Goal: Complete application form: Complete application form

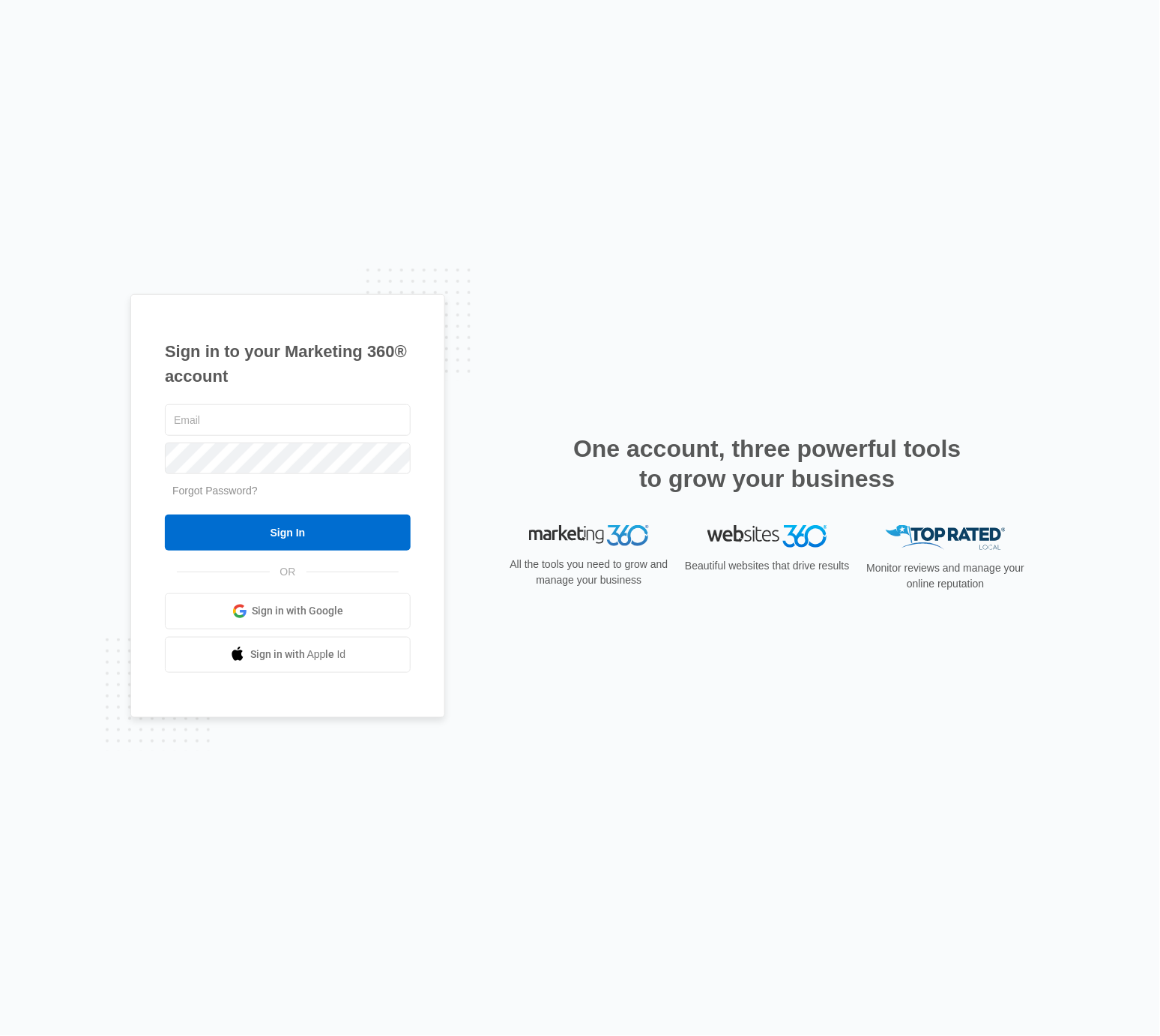
click at [504, 298] on div "Sign in to your Marketing 360® account Forgot Password? Sign In OR" at bounding box center [580, 518] width 900 height 447
click at [298, 605] on span "Sign in with Google" at bounding box center [298, 611] width 91 height 16
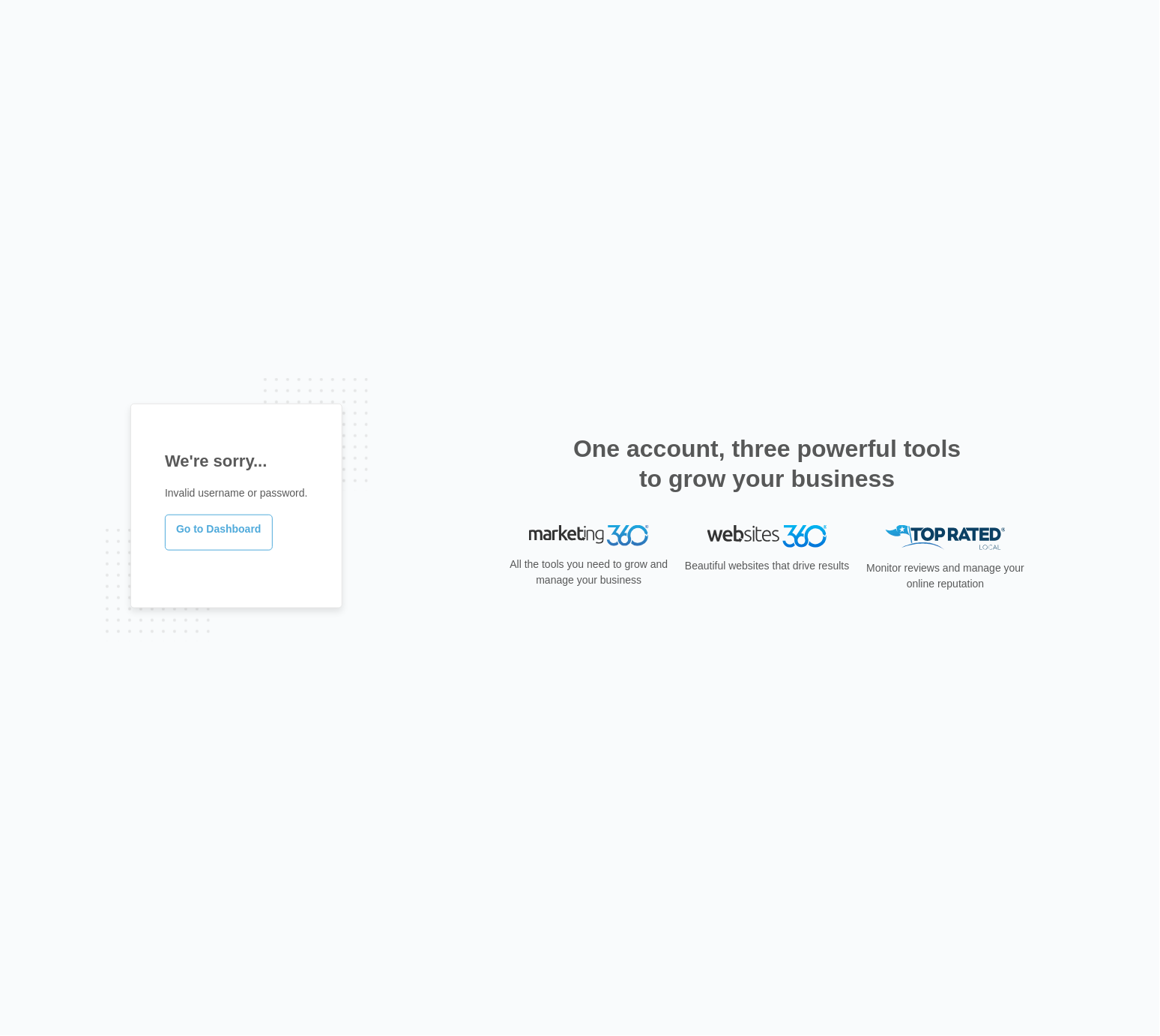
click at [258, 537] on link "Go to Dashboard" at bounding box center [219, 533] width 108 height 36
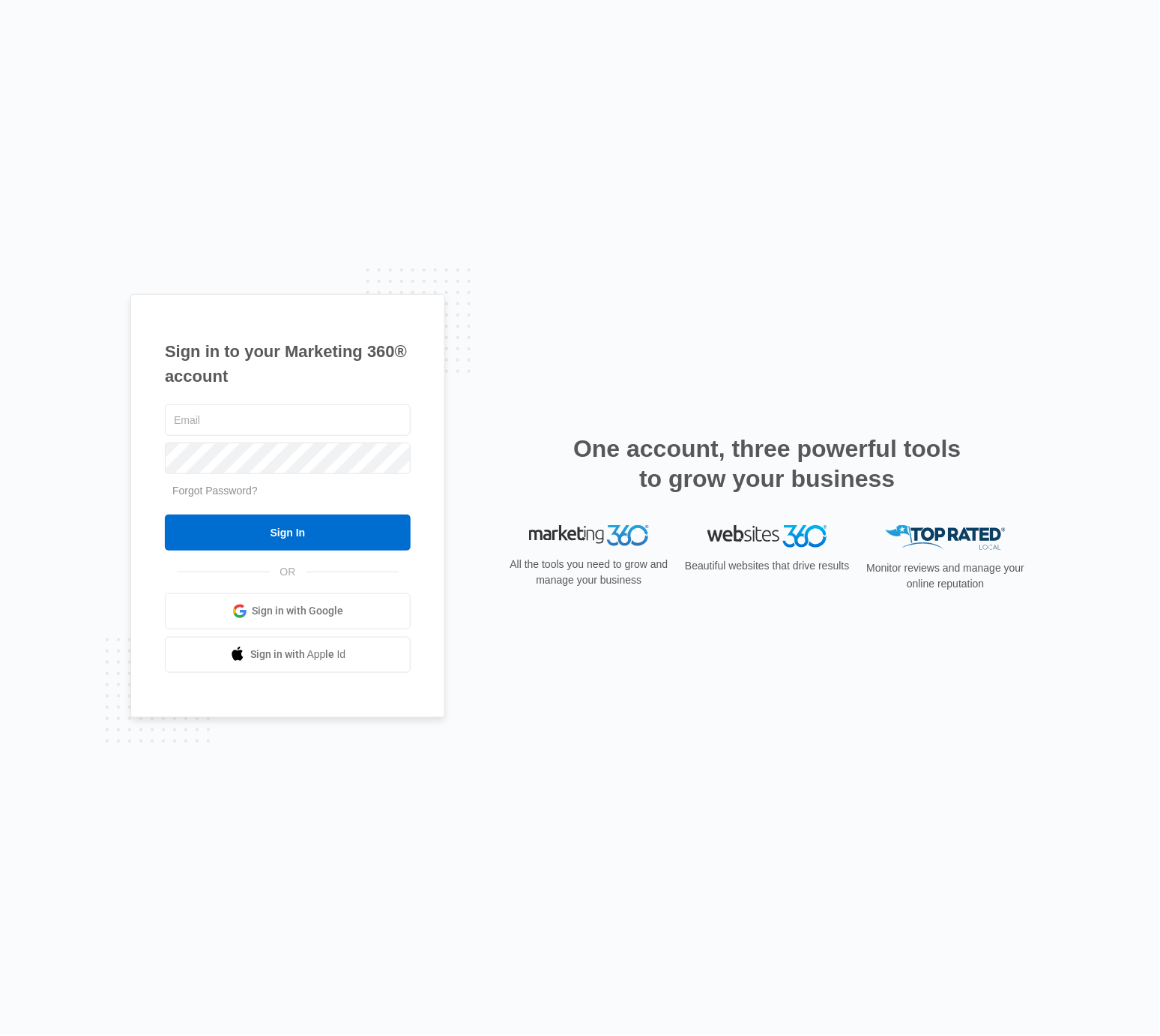
click at [395, 623] on link "Sign in with Google" at bounding box center [288, 612] width 246 height 36
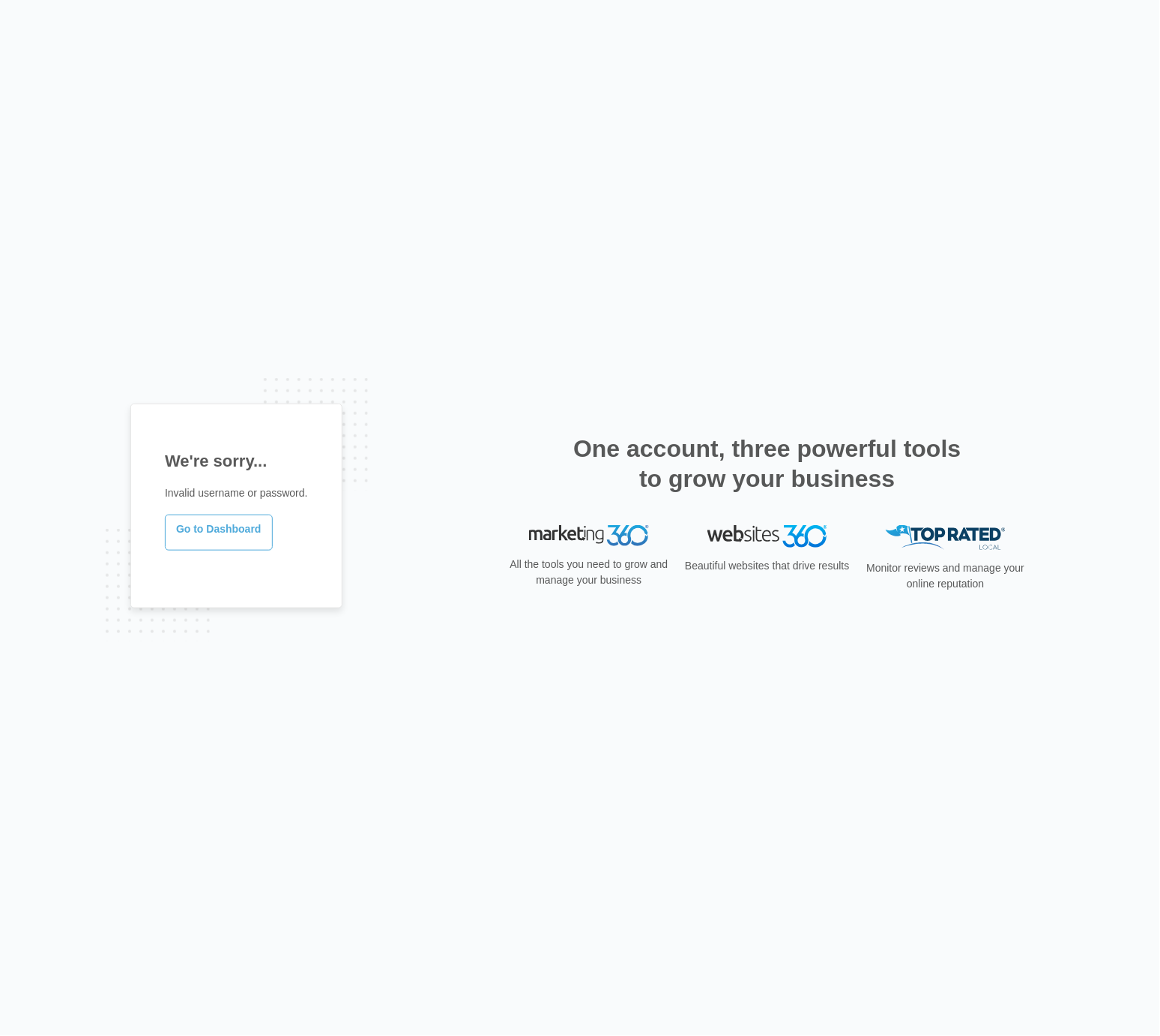
click at [173, 526] on link "Go to Dashboard" at bounding box center [219, 533] width 108 height 36
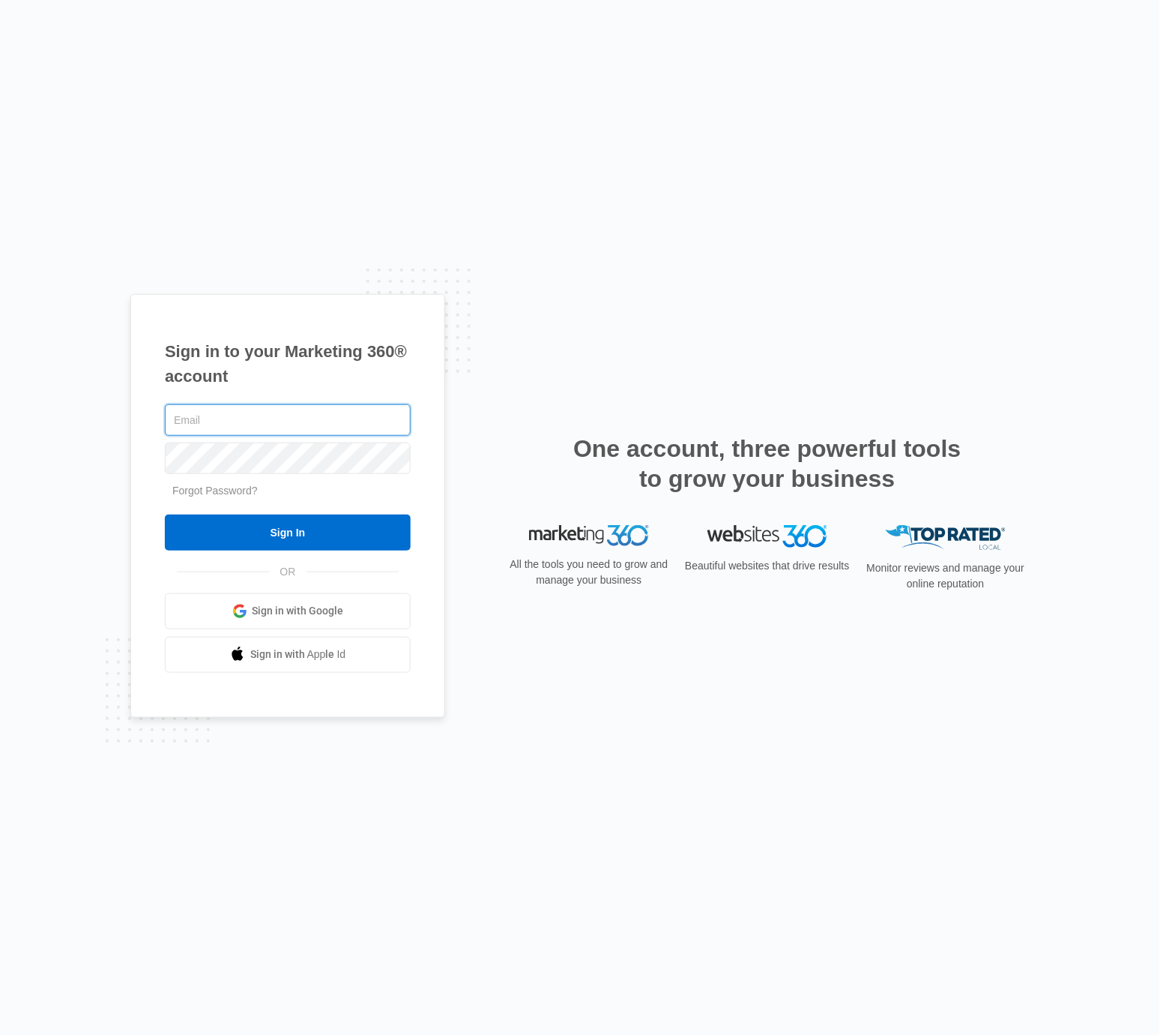
click at [242, 422] on input "text" at bounding box center [288, 420] width 246 height 31
paste input "[EMAIL_ADDRESS][DOMAIN_NAME]"
type input "[EMAIL_ADDRESS][DOMAIN_NAME]"
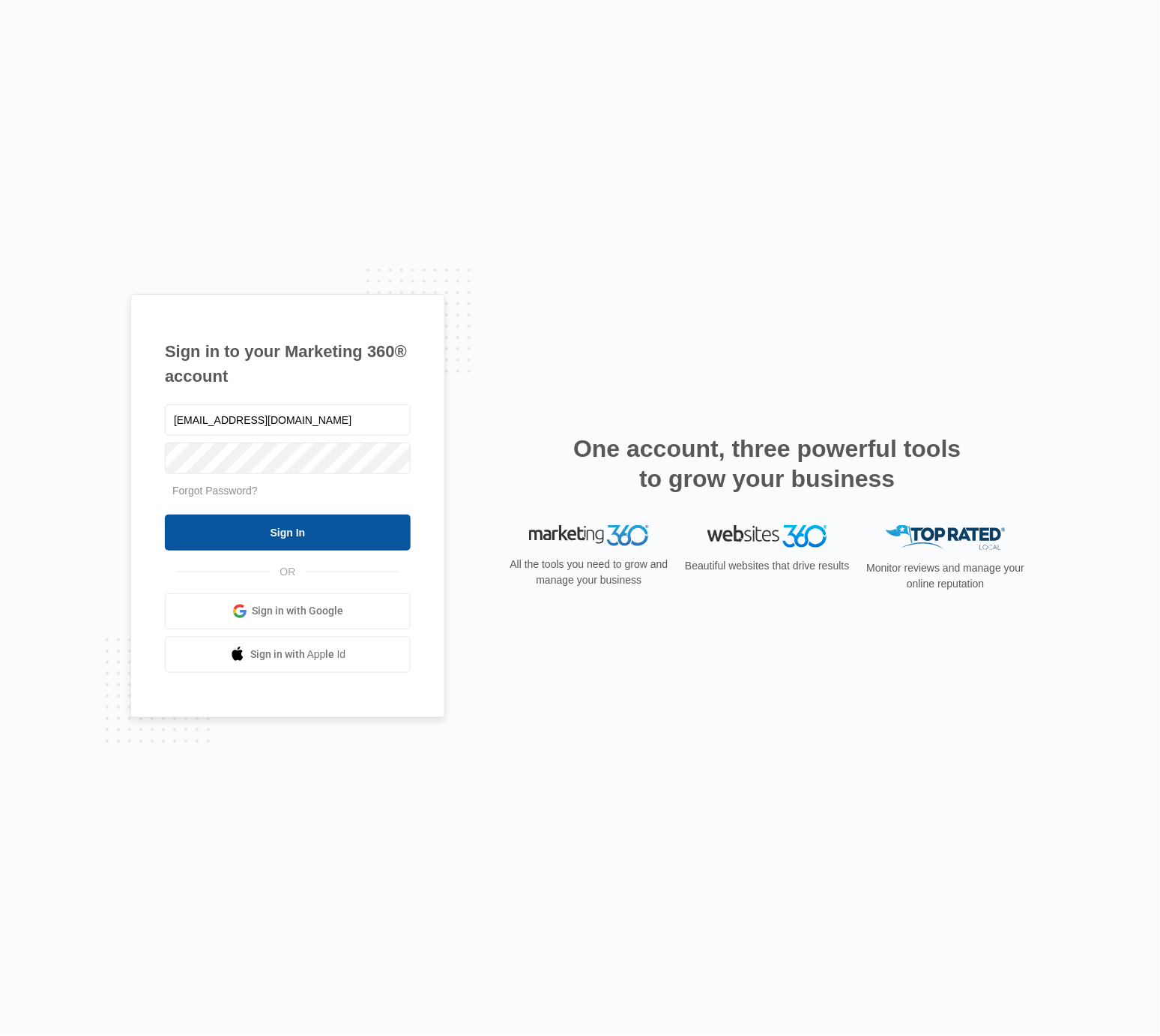
click at [300, 526] on input "Sign In" at bounding box center [288, 533] width 246 height 36
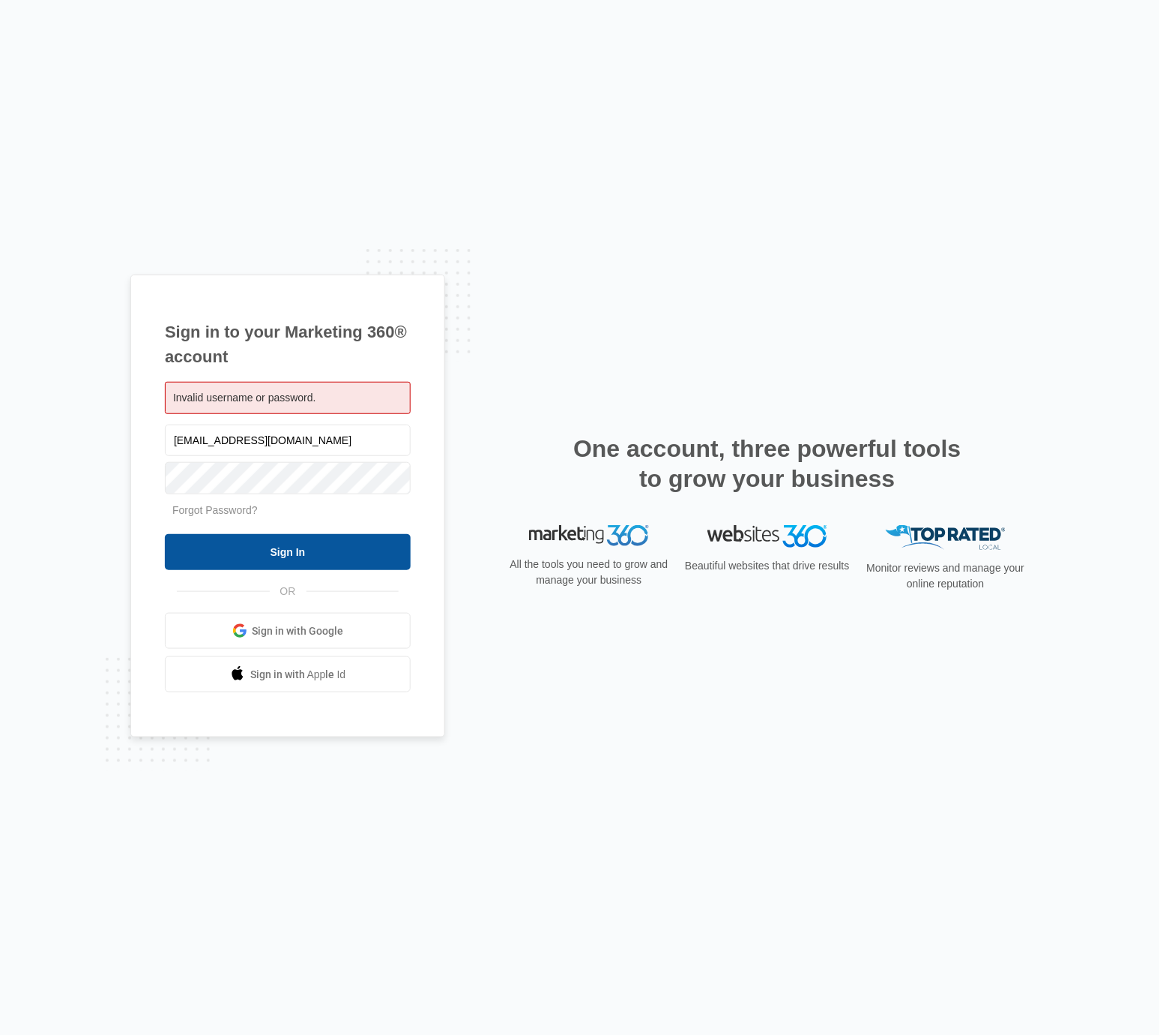
click at [356, 563] on input "Sign In" at bounding box center [288, 552] width 246 height 36
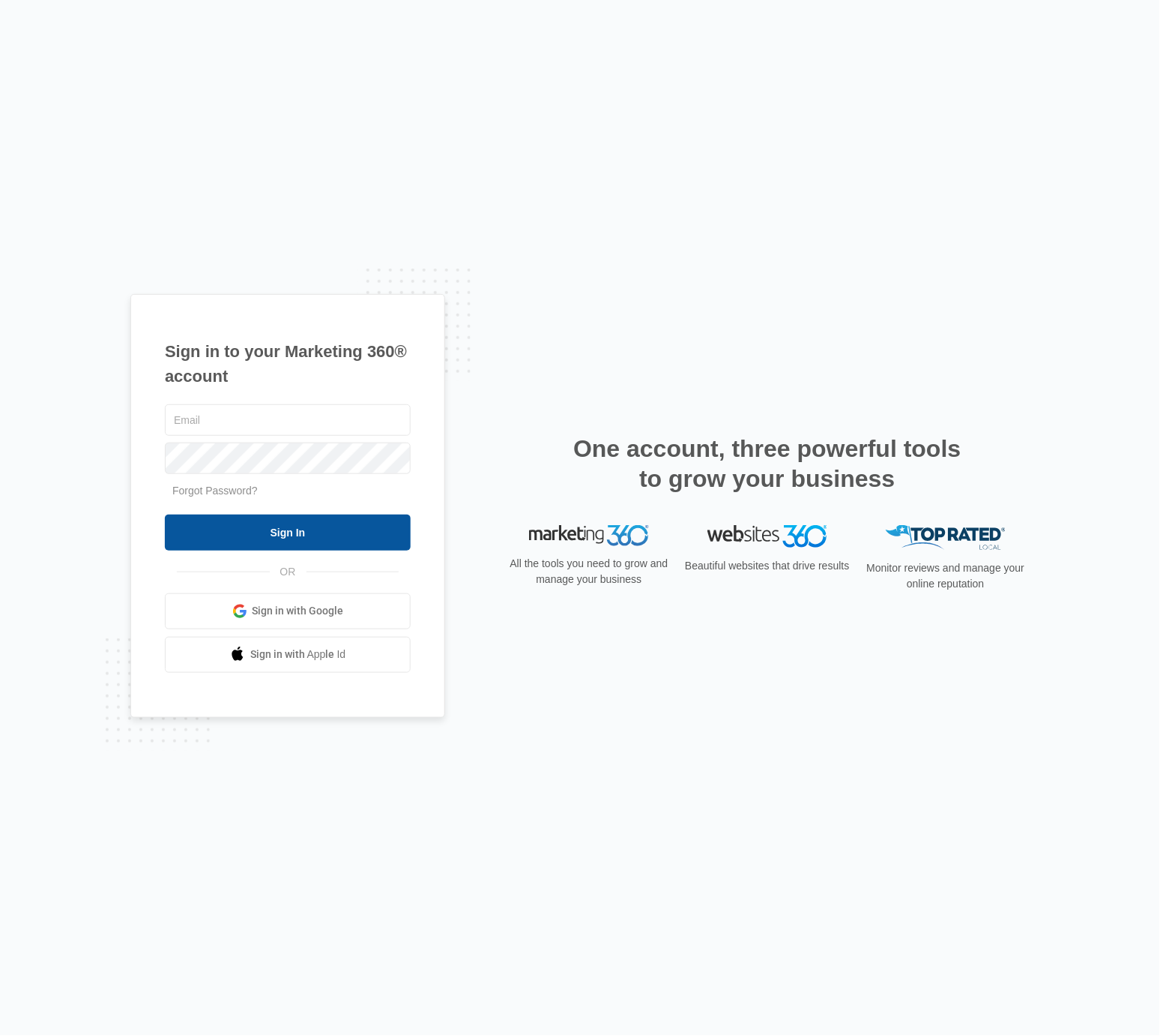
drag, startPoint x: 364, startPoint y: 532, endPoint x: 364, endPoint y: 523, distance: 9.0
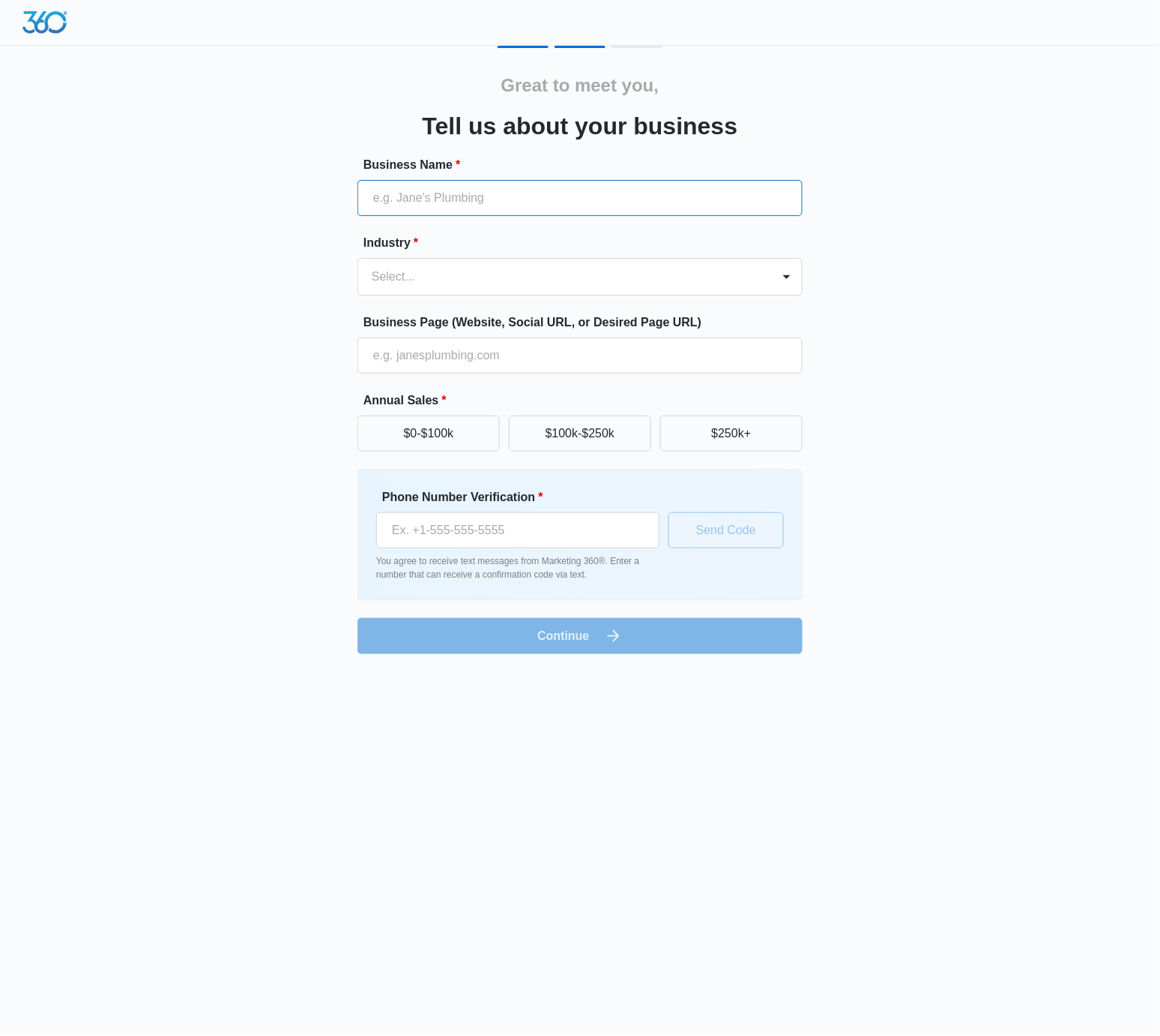
click at [553, 183] on input "Business Name *" at bounding box center [580, 198] width 445 height 36
paste input "[PERSON_NAME]'s Tax Service"
type input "[PERSON_NAME]'s Tax Service"
click at [533, 273] on div at bounding box center [562, 276] width 381 height 21
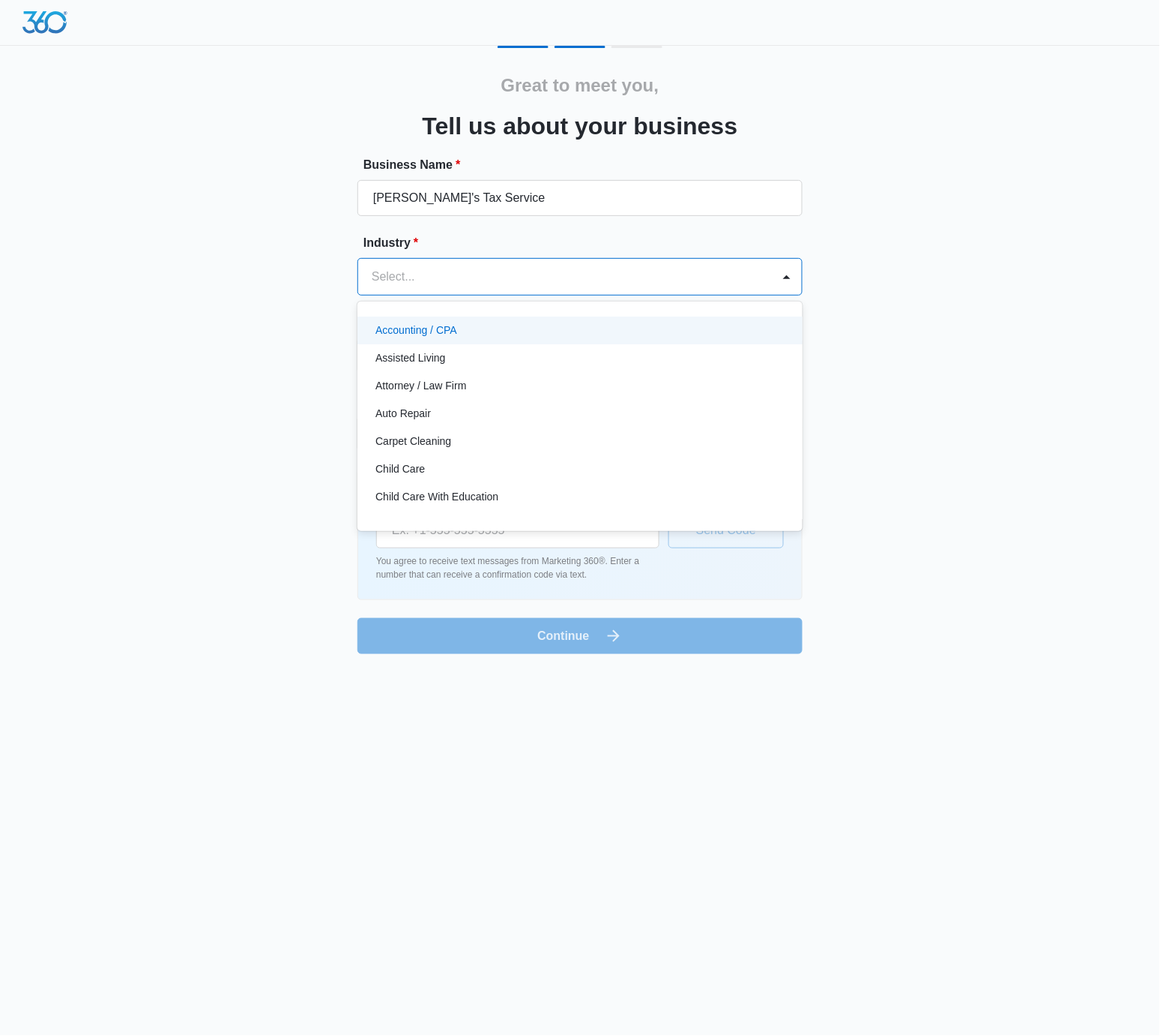
click at [528, 327] on div "Accounting / CPA" at bounding box center [579, 330] width 406 height 16
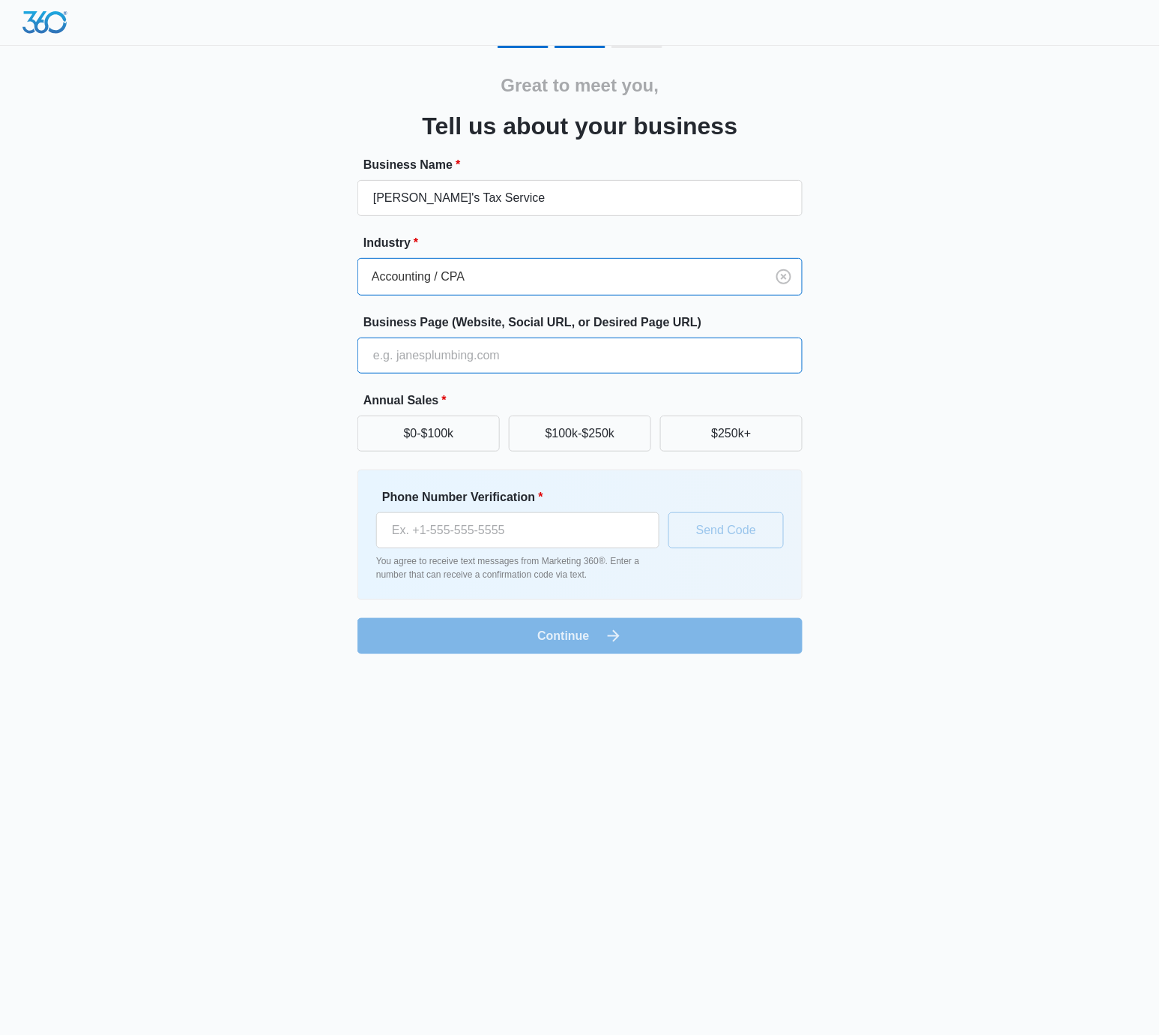
click at [582, 348] on input "Business Page (Website, Social URL, or Desired Page URL)" at bounding box center [580, 355] width 445 height 36
click at [512, 353] on input "Business Page (Website, Social URL, or Desired Page URL)" at bounding box center [580, 355] width 445 height 36
paste input "[URL][DOMAIN_NAME]"
type input "[URL][DOMAIN_NAME]"
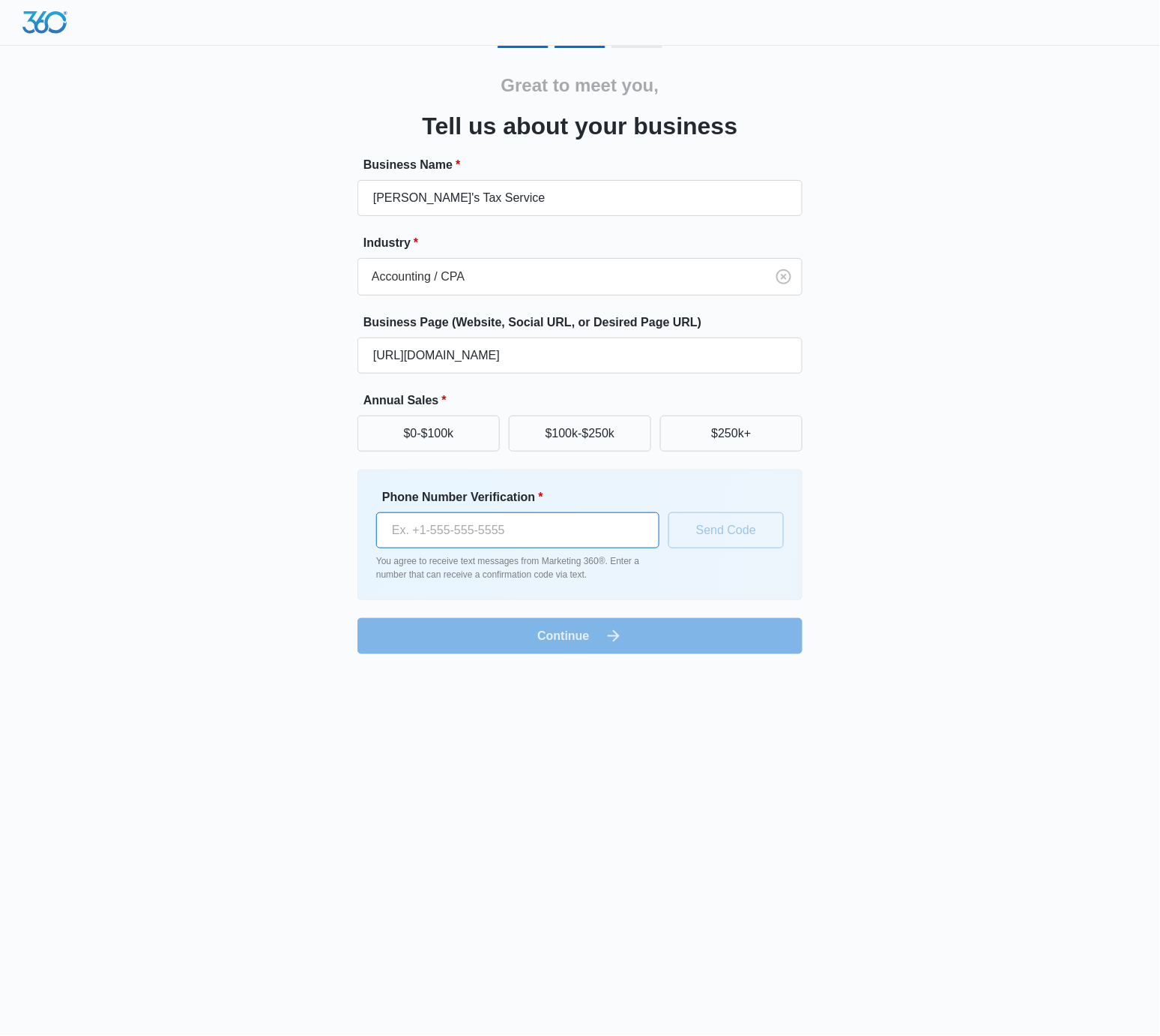
drag, startPoint x: 512, startPoint y: 526, endPoint x: 582, endPoint y: 536, distance: 70.7
click at [521, 529] on input "Phone Number Verification *" at bounding box center [517, 530] width 284 height 36
type input "[PHONE_NUMBER]"
click at [1014, 713] on body "Great to meet you, Tell us about your business Business Name * [PERSON_NAME]'s …" at bounding box center [580, 518] width 1160 height 1036
click at [982, 710] on body "Great to meet you, Tell us about your business Business Name * [PERSON_NAME]'s …" at bounding box center [580, 518] width 1160 height 1036
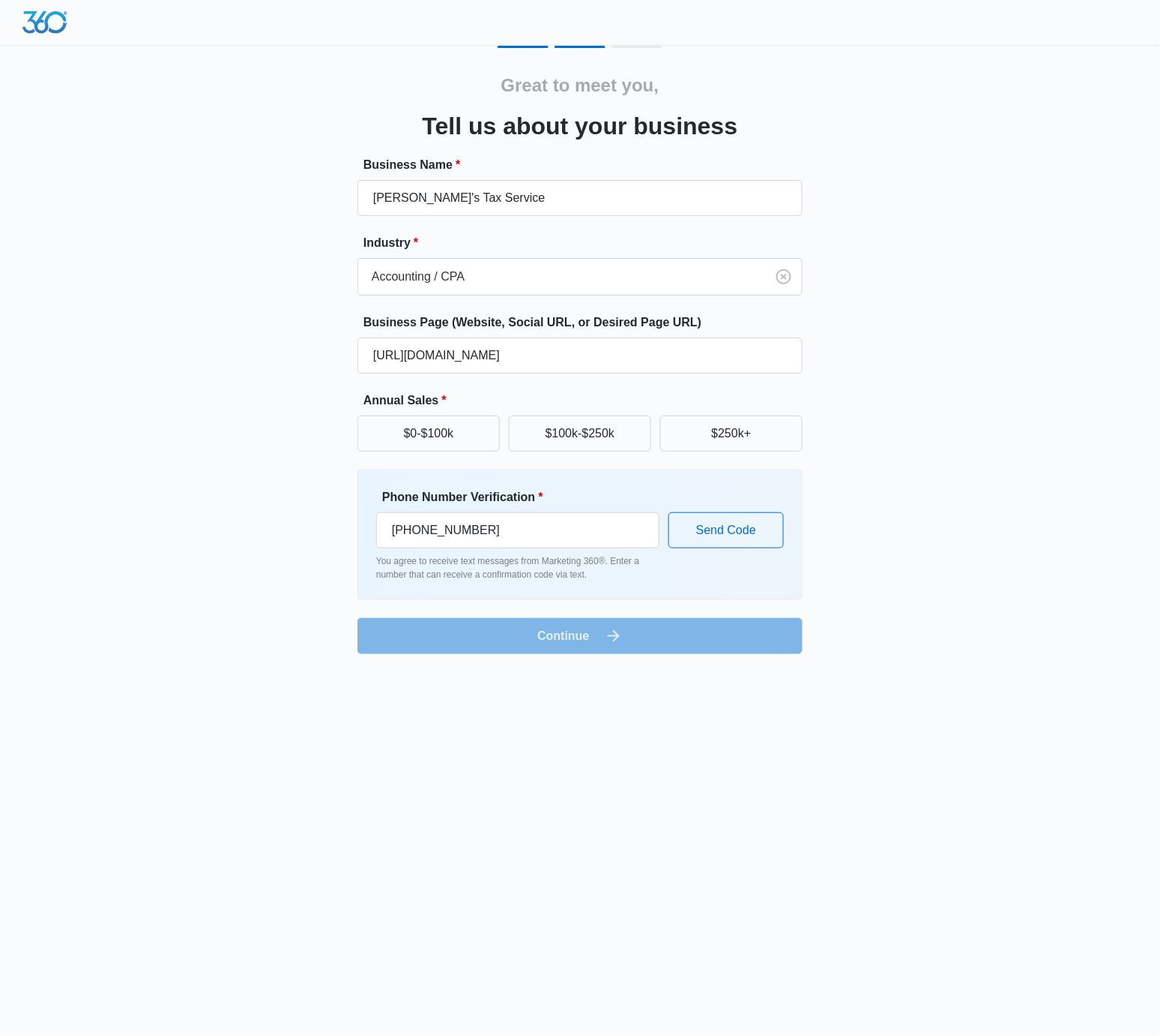
drag, startPoint x: 830, startPoint y: 501, endPoint x: 836, endPoint y: 487, distance: 15.2
